Goal: Task Accomplishment & Management: Use online tool/utility

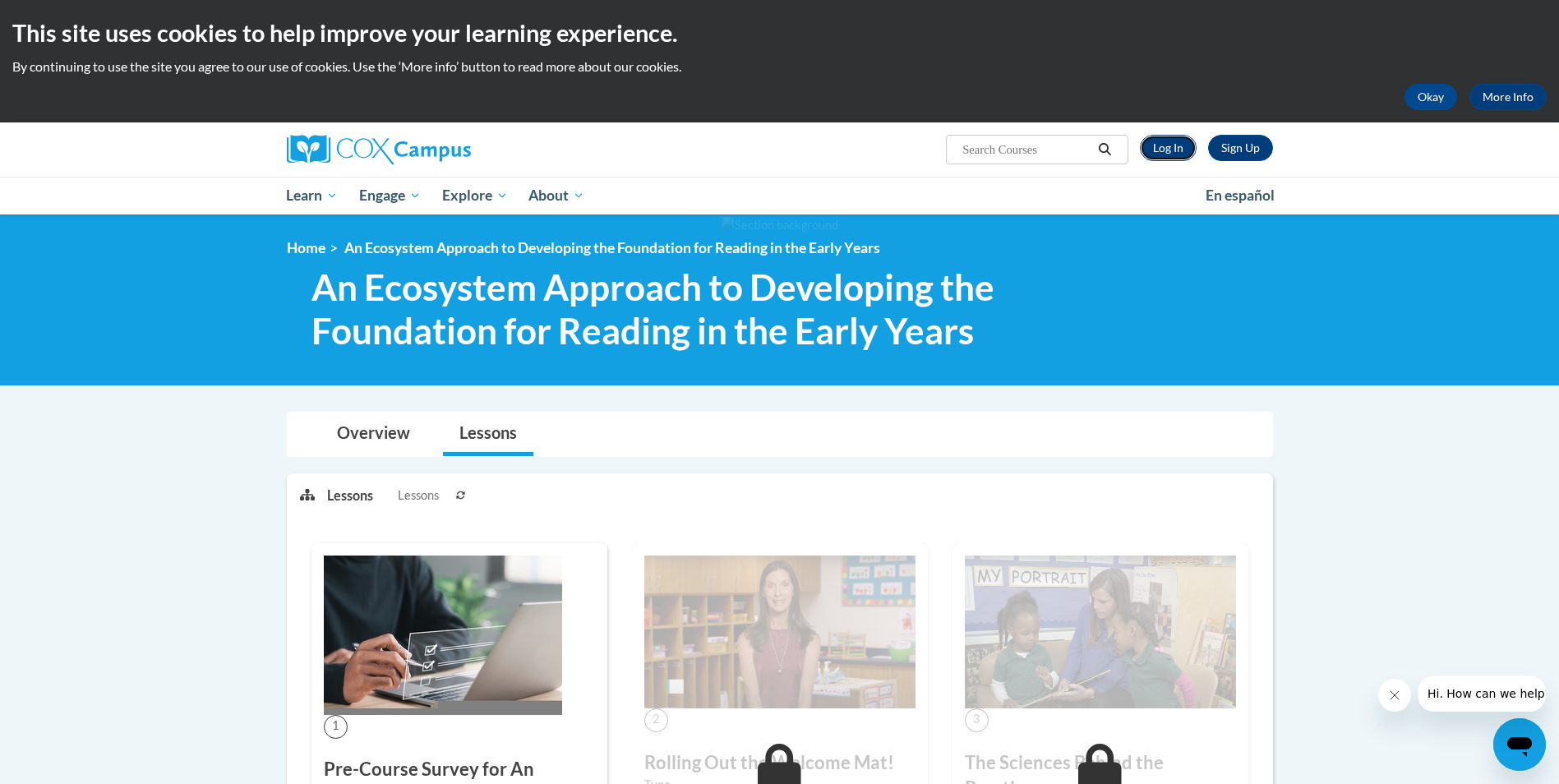
click at [1188, 150] on link "Log In" at bounding box center [1168, 147] width 57 height 26
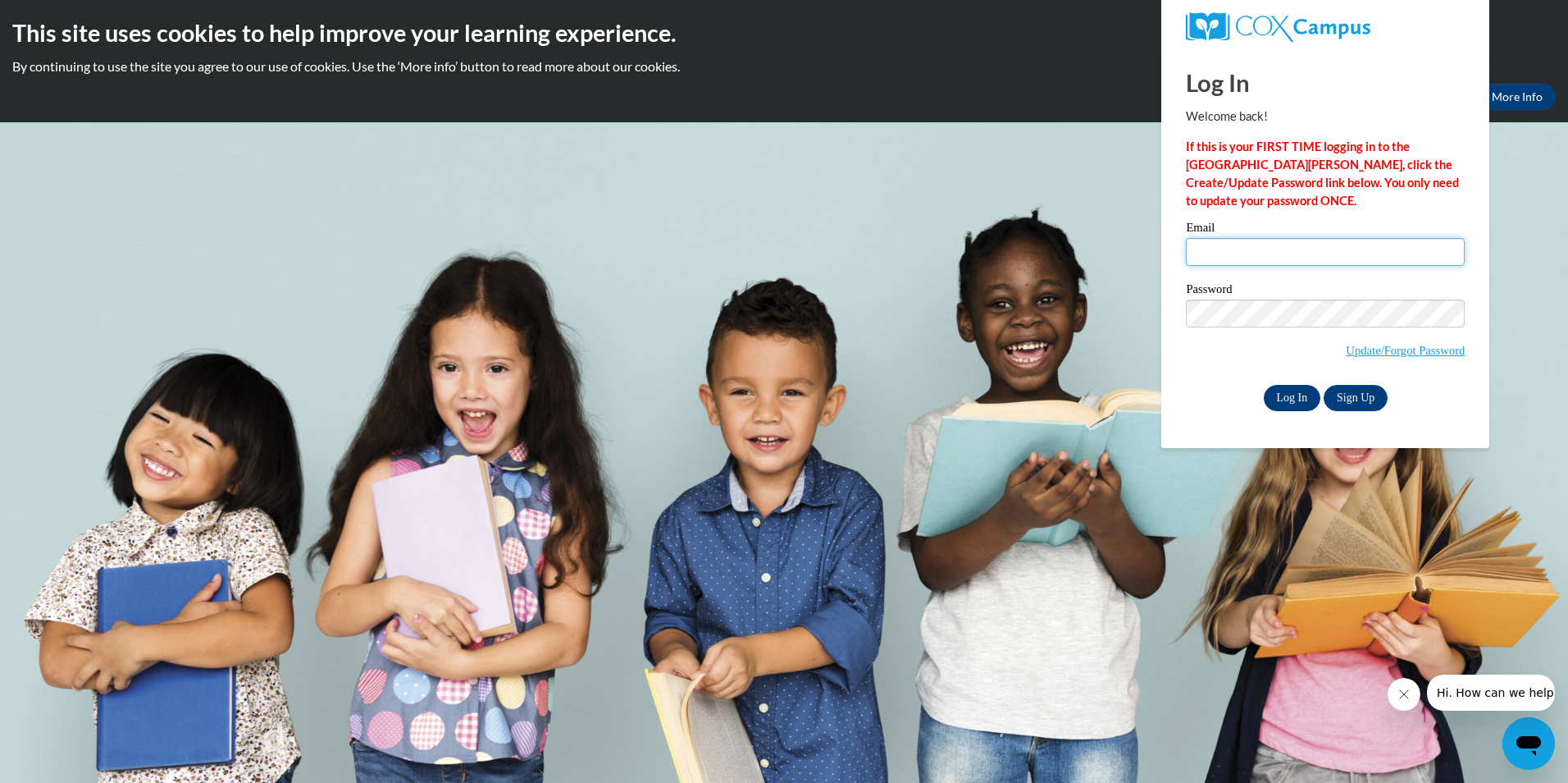
type input "boudjelil@hotmail.com"
click at [1301, 392] on input "Log In" at bounding box center [1292, 397] width 57 height 26
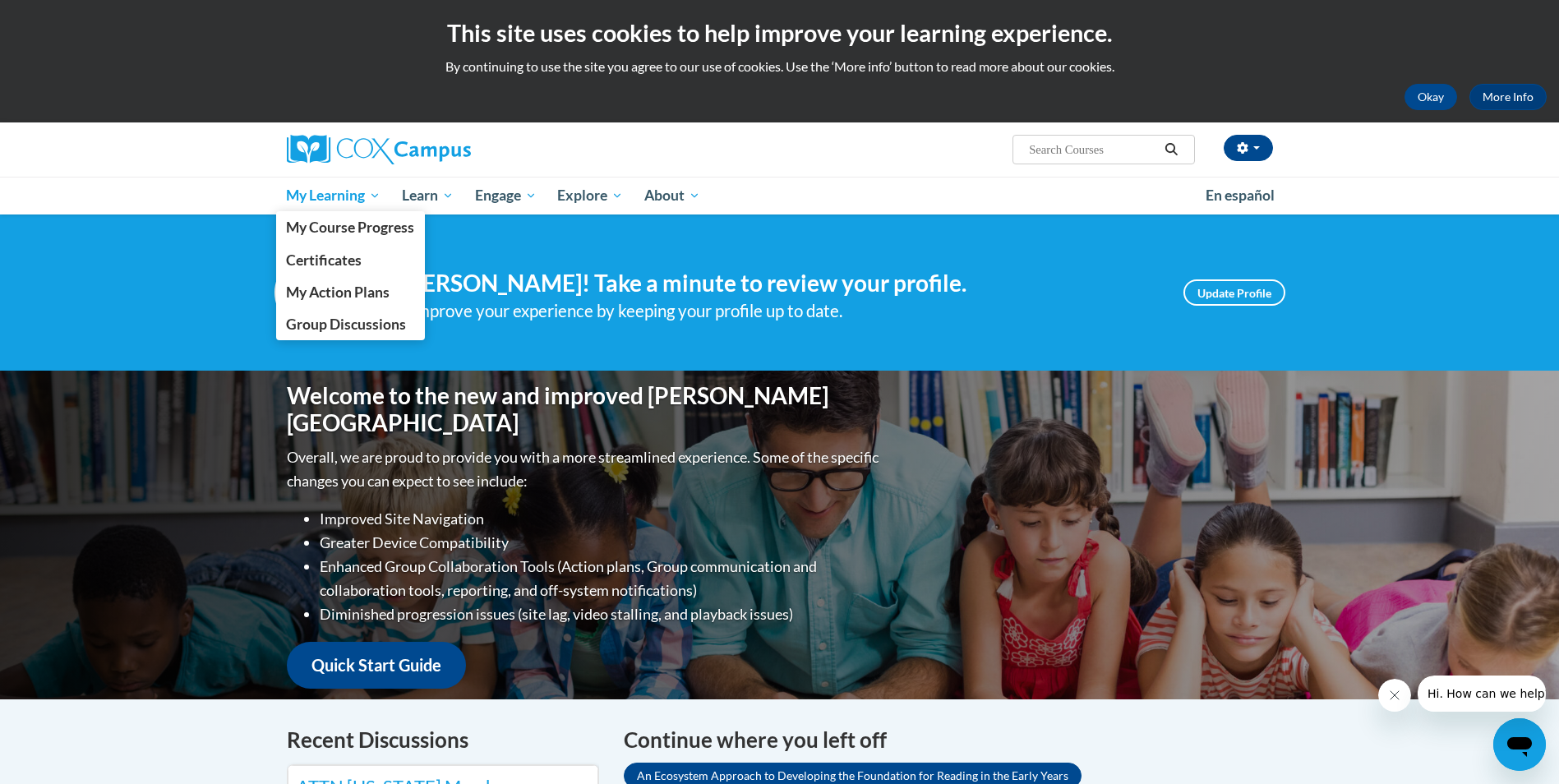
click at [320, 207] on link "My Learning" at bounding box center [333, 196] width 116 height 38
click at [332, 225] on span "My Course Progress" at bounding box center [350, 226] width 128 height 17
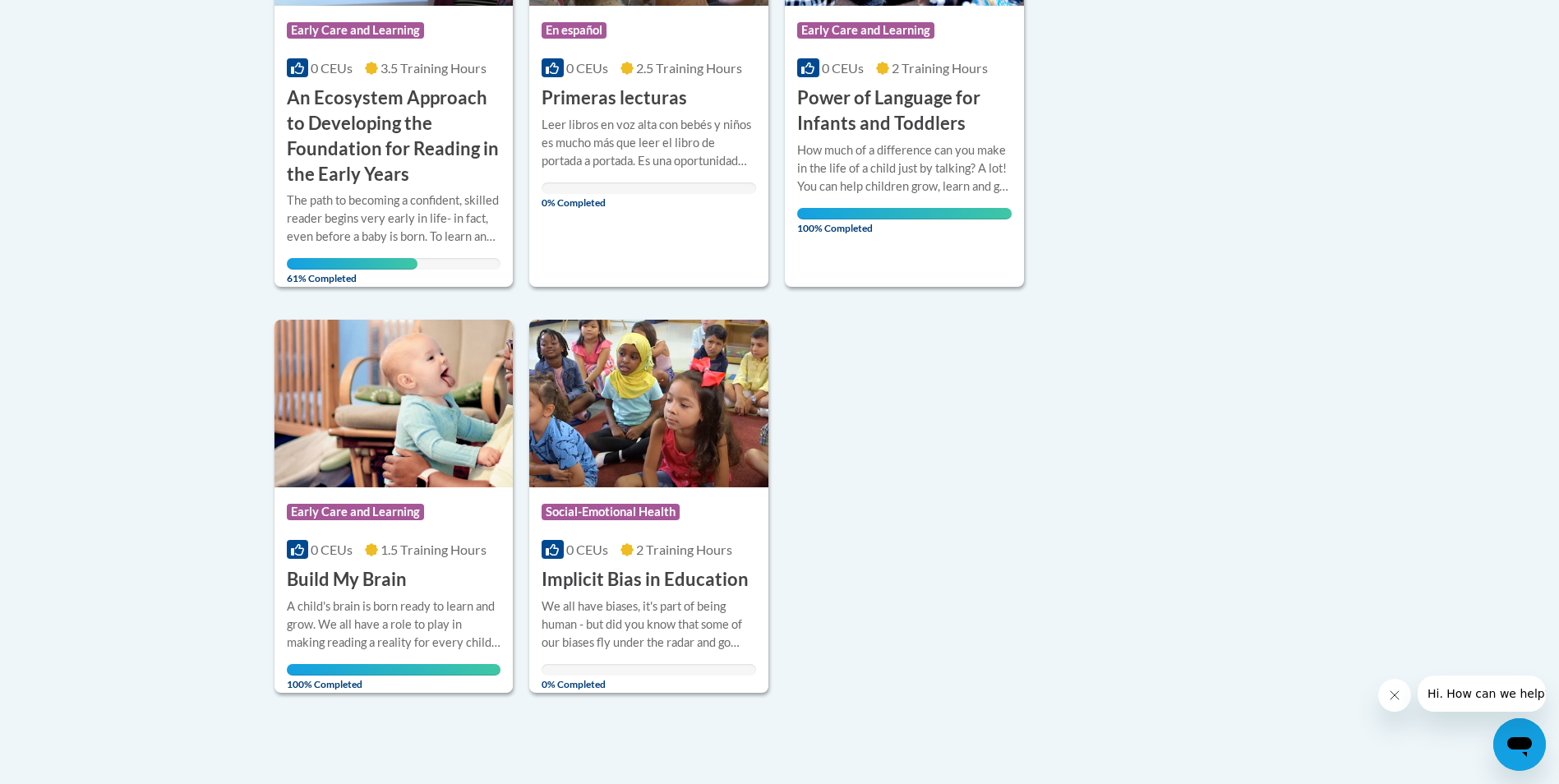
scroll to position [329, 0]
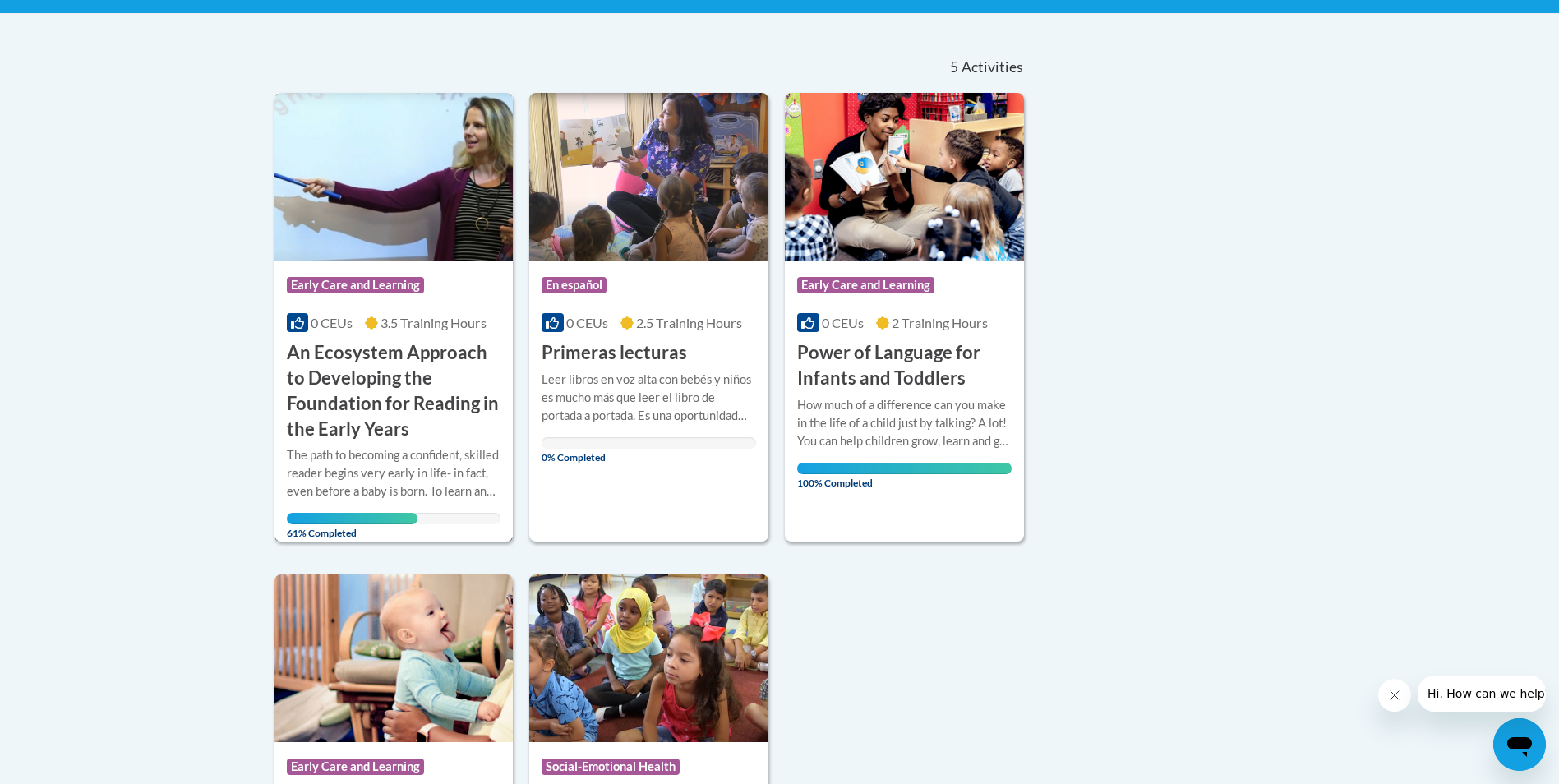
click at [421, 363] on h3 "An Ecosystem Approach to Developing the Foundation for Reading in the Early Yea…" at bounding box center [394, 391] width 215 height 101
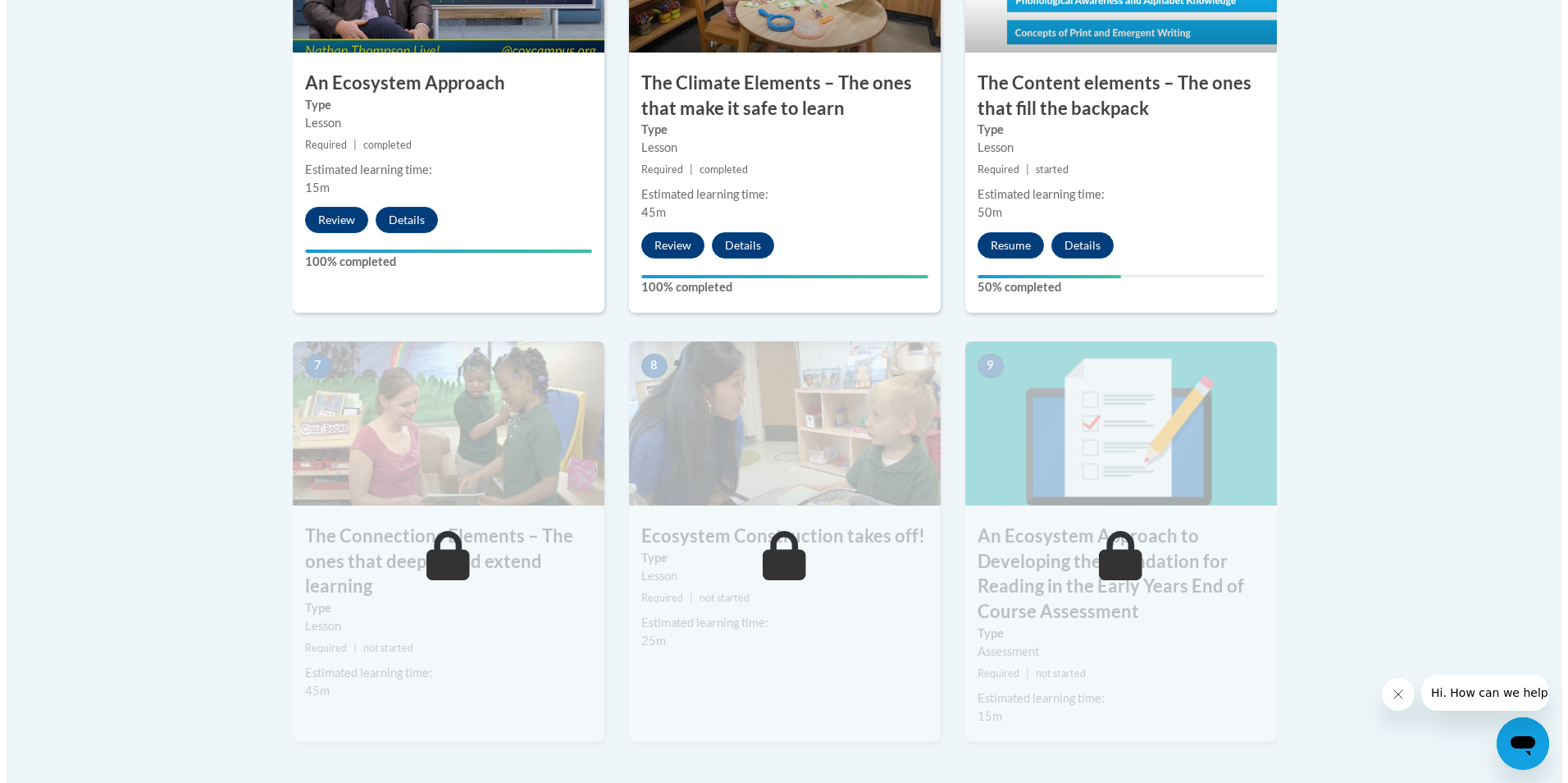
scroll to position [1148, 0]
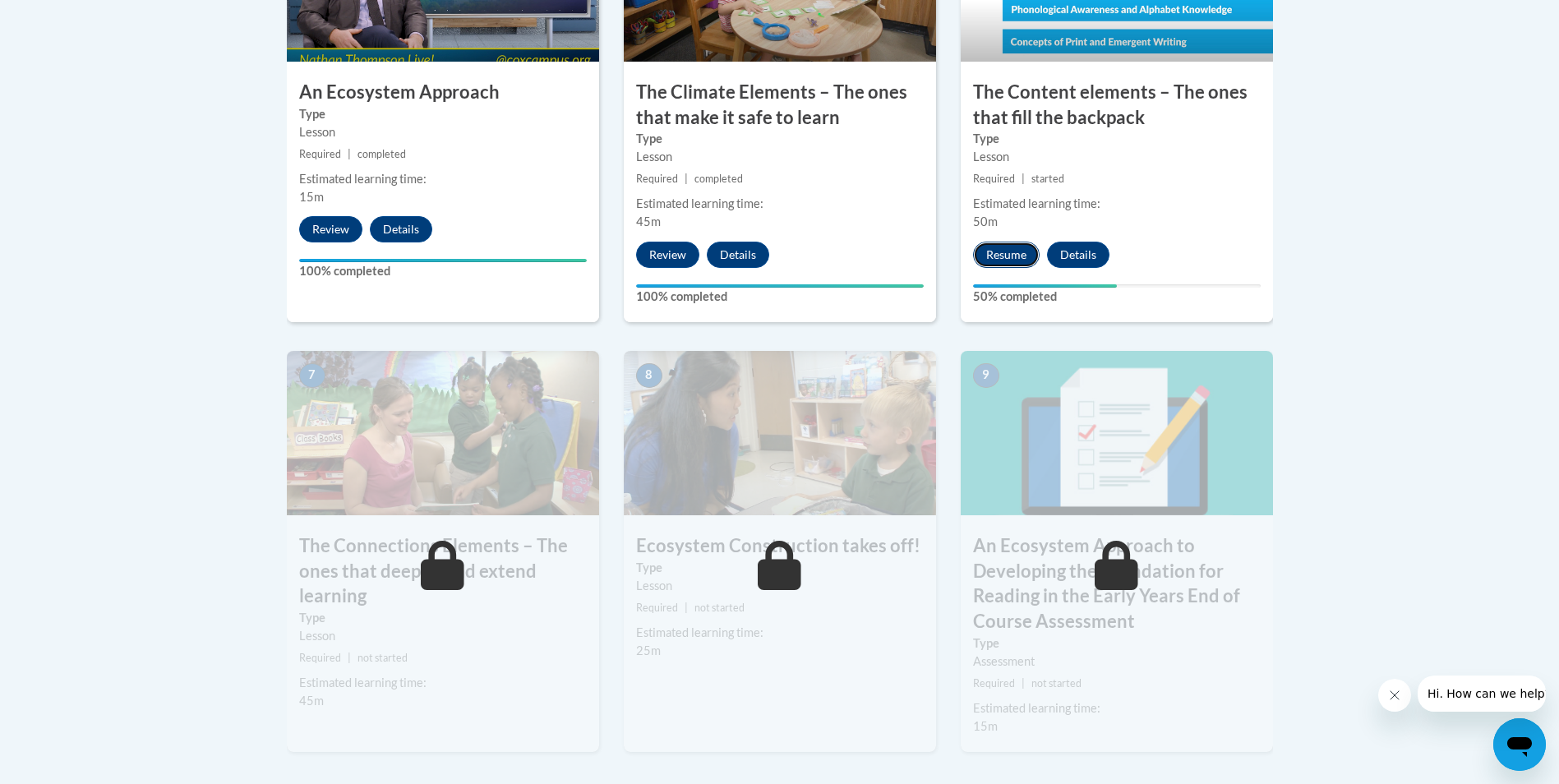
click at [1013, 252] on button "Resume" at bounding box center [1006, 254] width 66 height 26
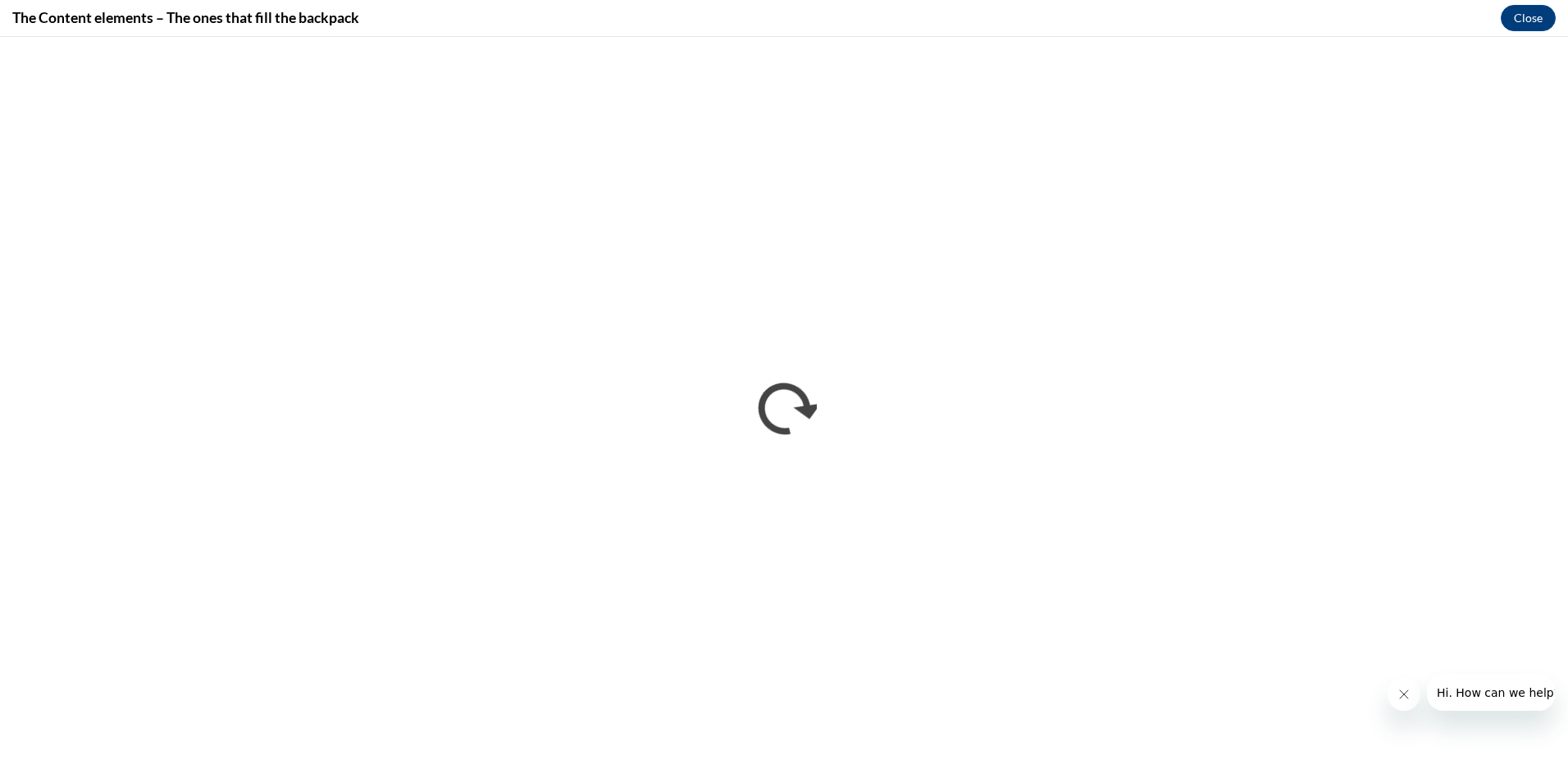
scroll to position [0, 0]
